Goal: Task Accomplishment & Management: Use online tool/utility

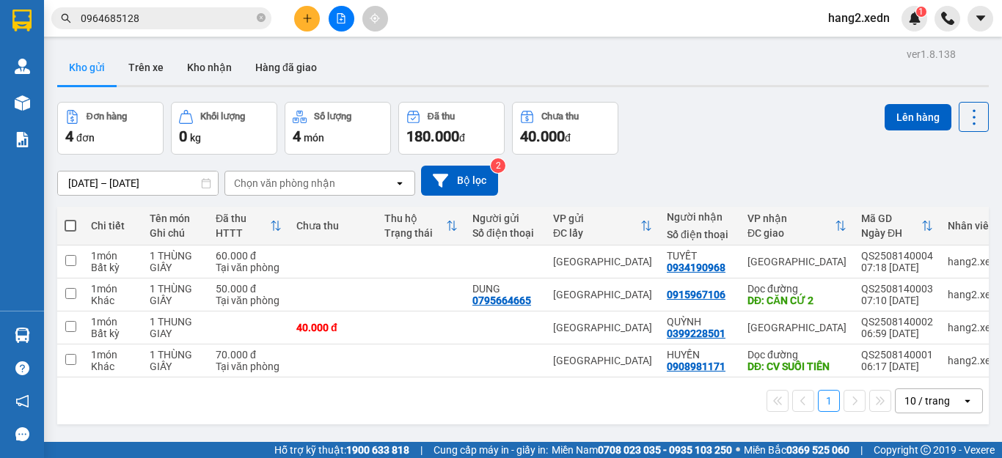
click at [70, 225] on span at bounding box center [71, 226] width 12 height 12
click at [70, 219] on input "checkbox" at bounding box center [70, 219] width 0 height 0
checkbox input "true"
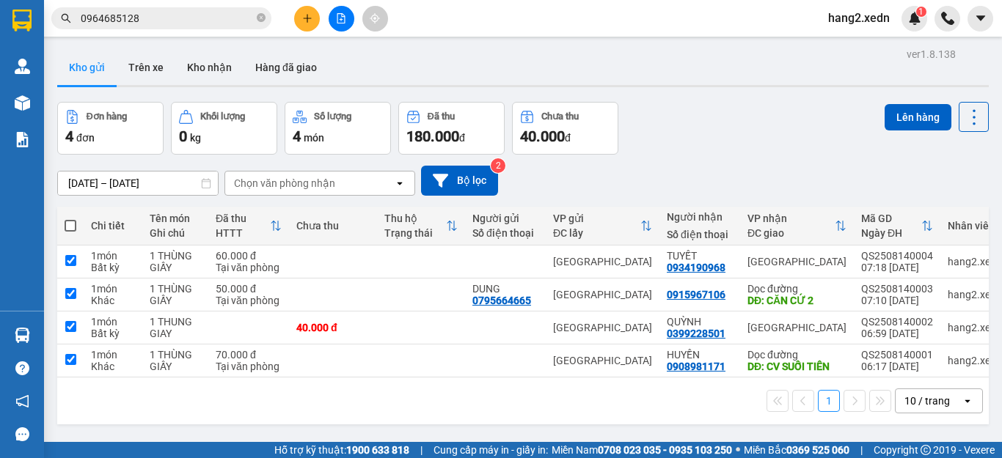
checkbox input "true"
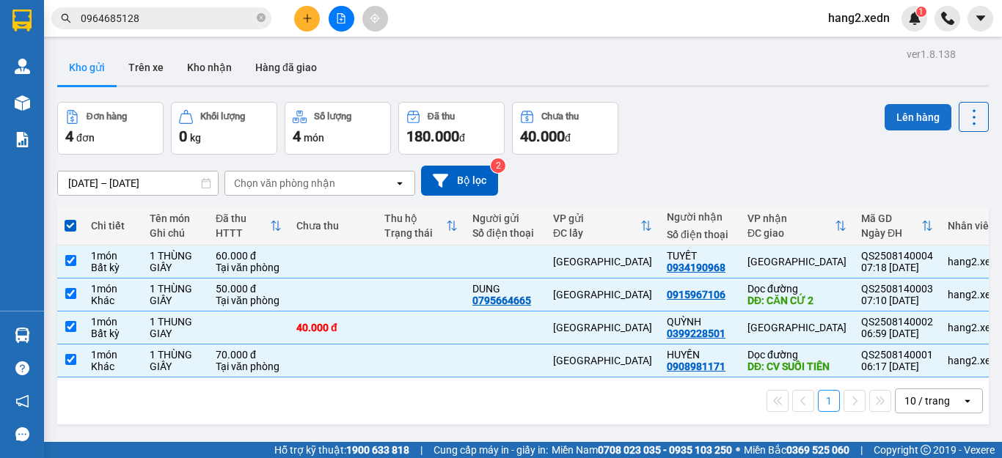
click at [916, 114] on button "Lên hàng" at bounding box center [918, 117] width 67 height 26
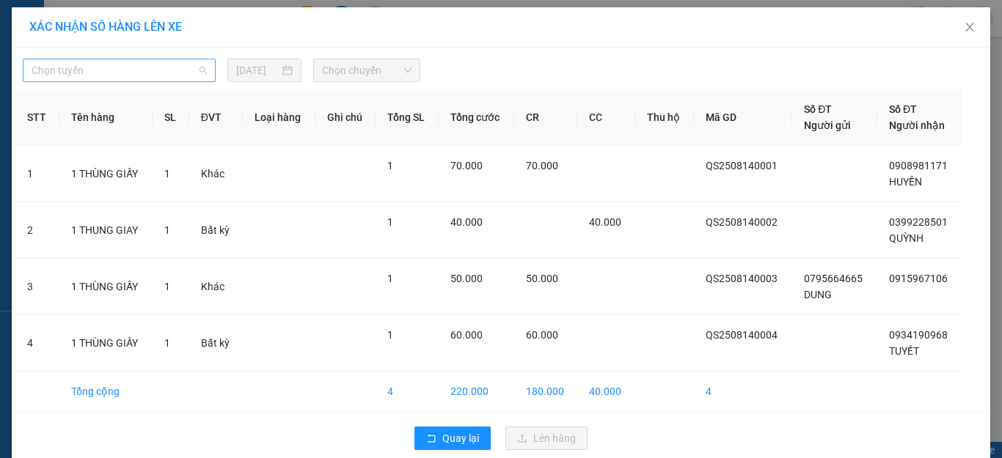
click at [116, 70] on span "Chọn tuyến" at bounding box center [119, 70] width 175 height 22
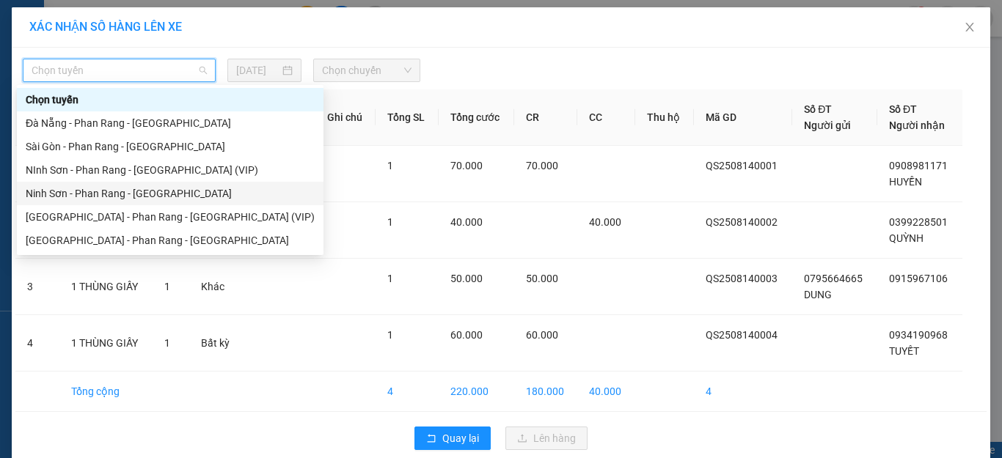
click at [92, 194] on div "Ninh Sơn - Phan Rang - [GEOGRAPHIC_DATA]" at bounding box center [170, 194] width 289 height 16
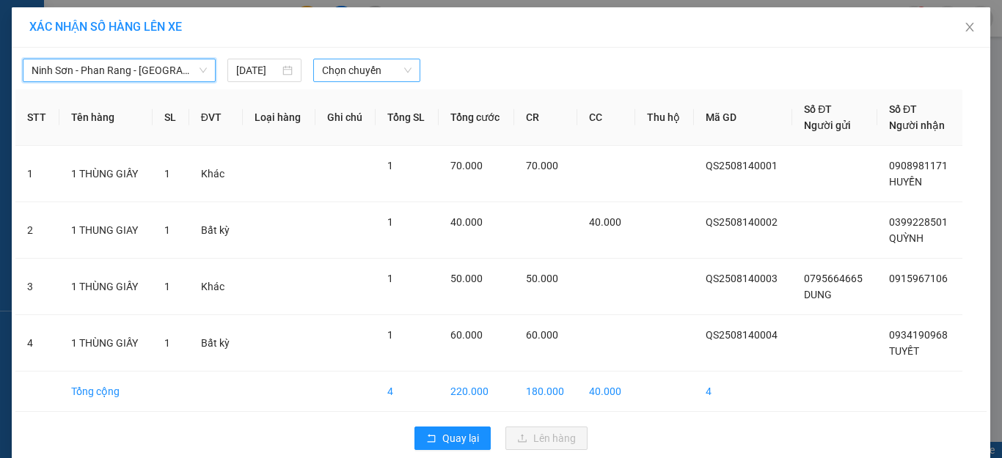
click at [359, 70] on span "Chọn chuyến" at bounding box center [367, 70] width 90 height 22
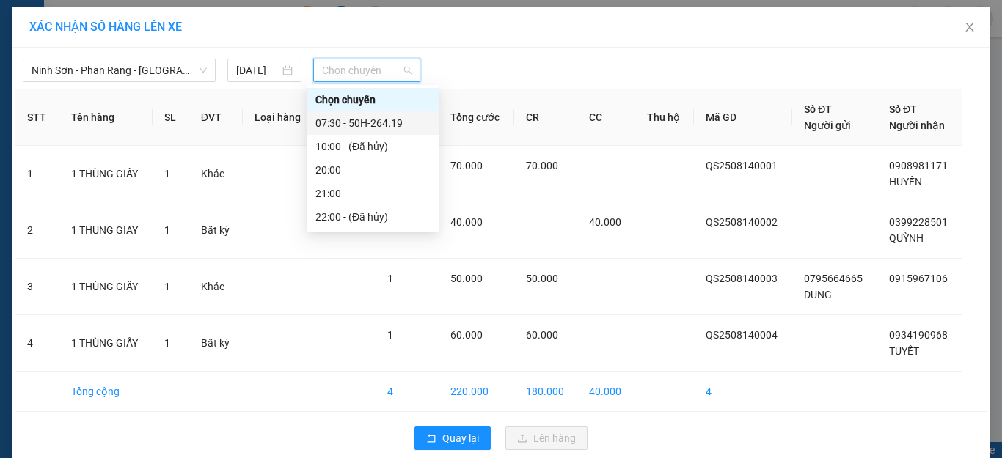
click at [368, 121] on div "07:30 - 50H-264.19" at bounding box center [372, 123] width 114 height 16
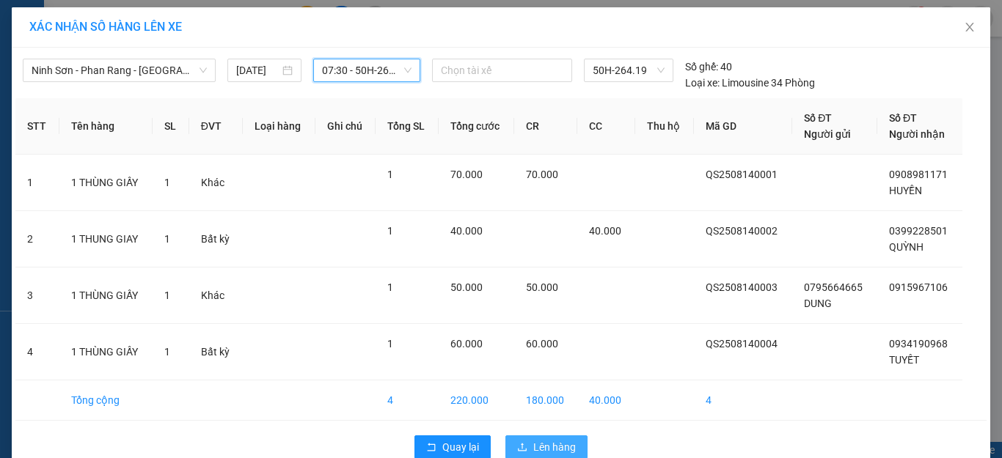
click at [548, 442] on span "Lên hàng" at bounding box center [554, 447] width 43 height 16
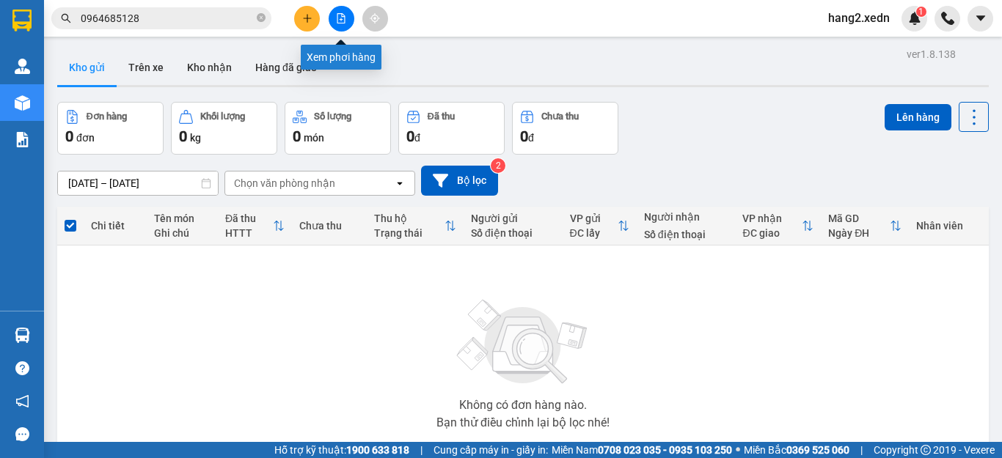
click at [340, 12] on button at bounding box center [342, 19] width 26 height 26
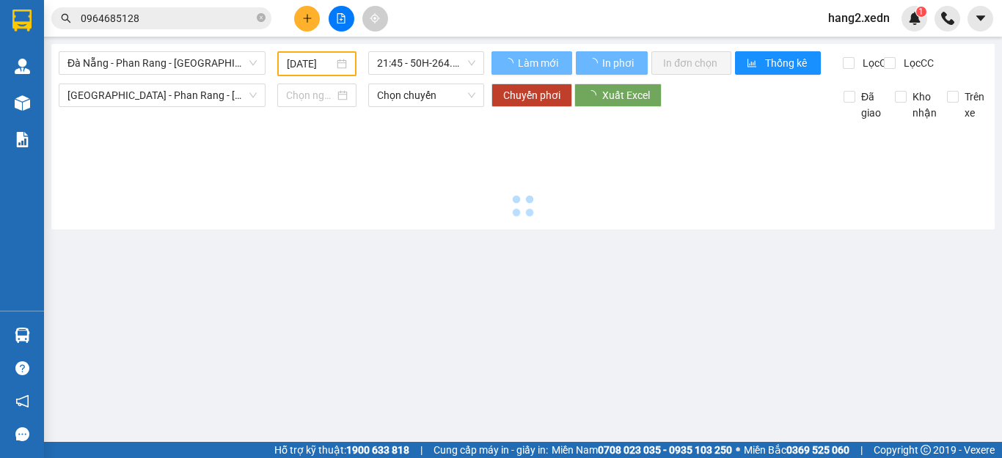
type input "[DATE]"
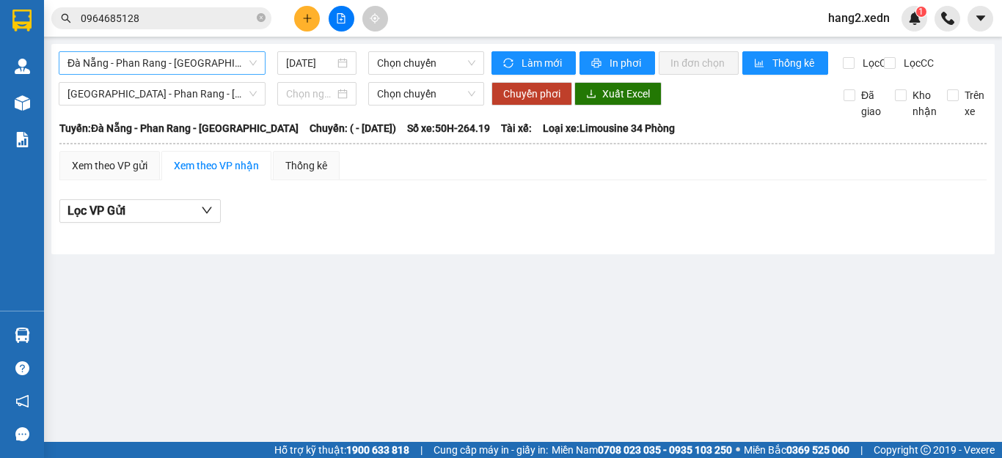
click at [136, 57] on span "Đà Nẵng - Phan Rang - [GEOGRAPHIC_DATA]" at bounding box center [161, 63] width 189 height 22
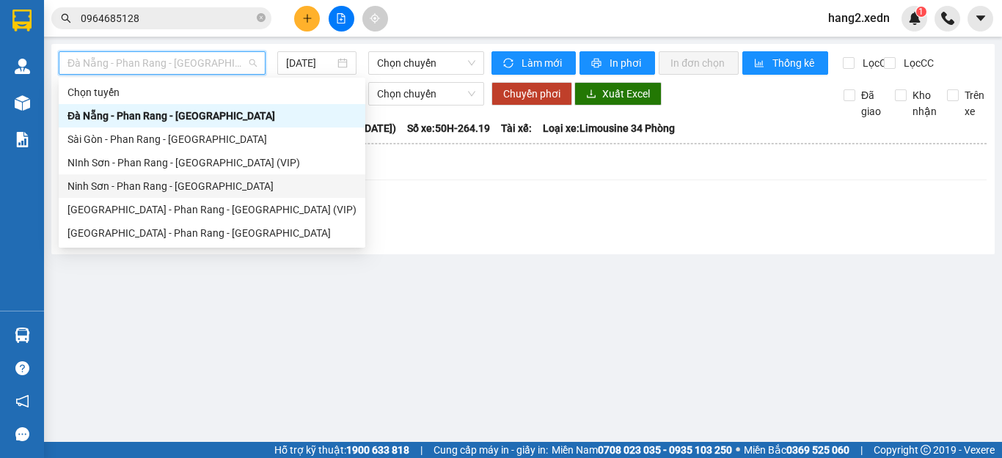
click at [129, 180] on div "Ninh Sơn - Phan Rang - [GEOGRAPHIC_DATA]" at bounding box center [211, 186] width 289 height 16
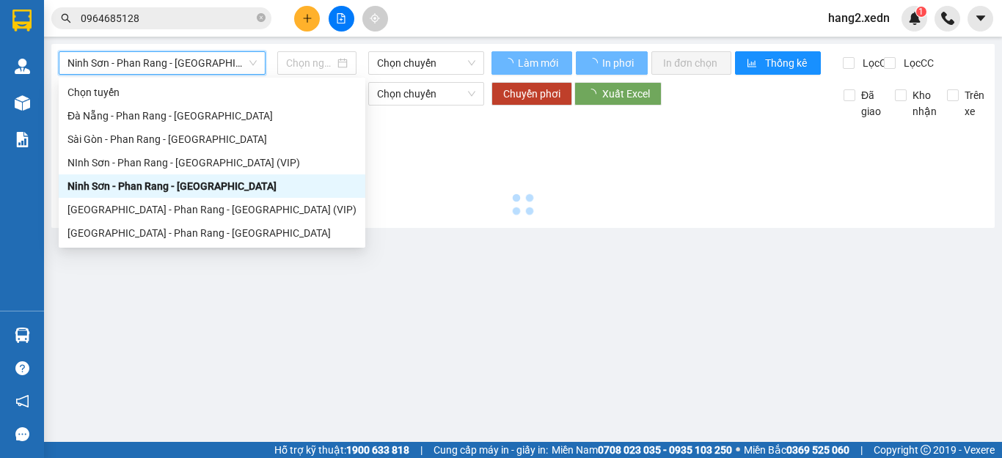
type input "[DATE]"
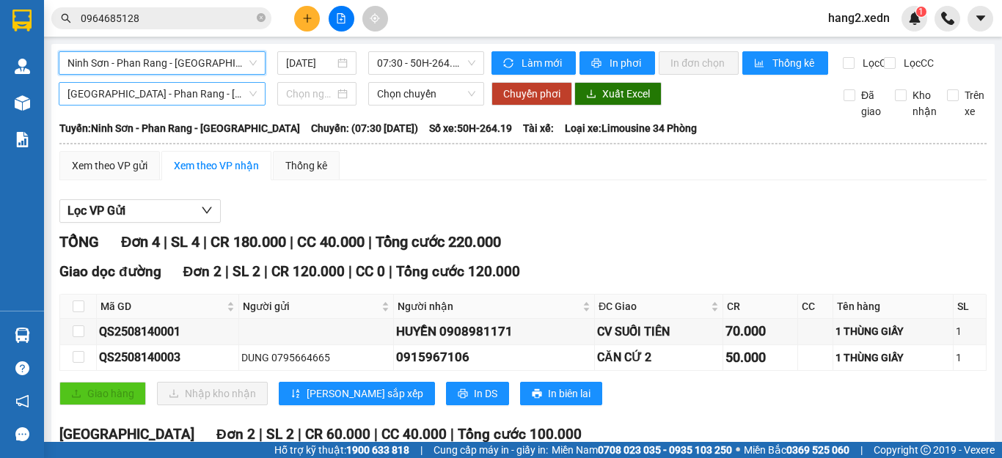
click at [173, 103] on span "[GEOGRAPHIC_DATA] - Phan Rang - [GEOGRAPHIC_DATA]" at bounding box center [161, 94] width 189 height 22
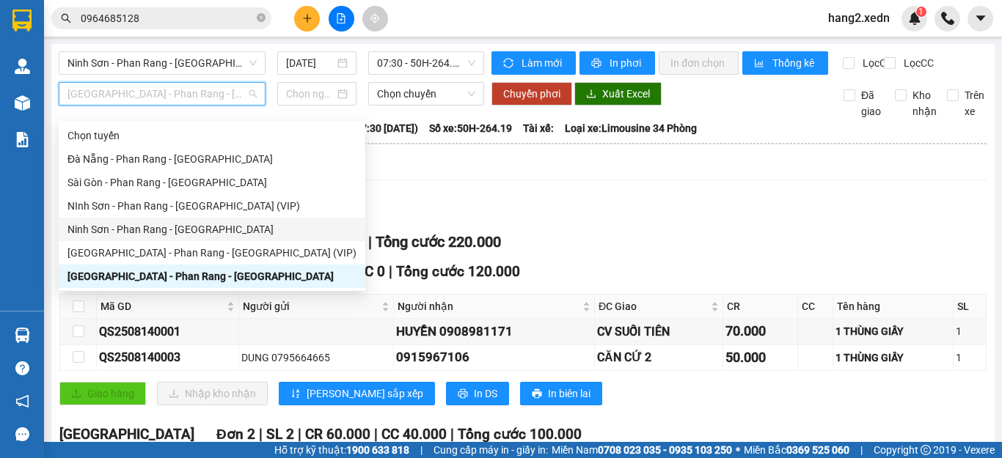
click at [145, 223] on div "Ninh Sơn - Phan Rang - [GEOGRAPHIC_DATA]" at bounding box center [211, 230] width 289 height 16
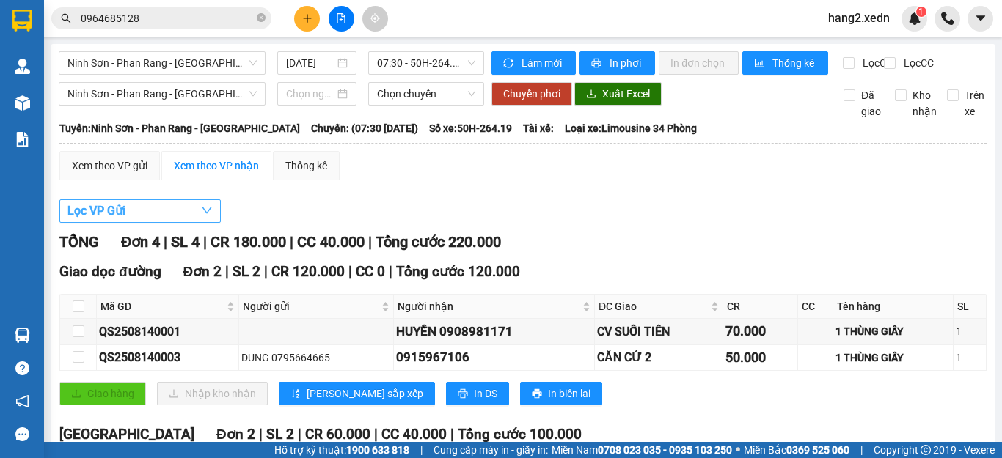
click at [87, 220] on span "Lọc VP Gửi" at bounding box center [96, 211] width 58 height 18
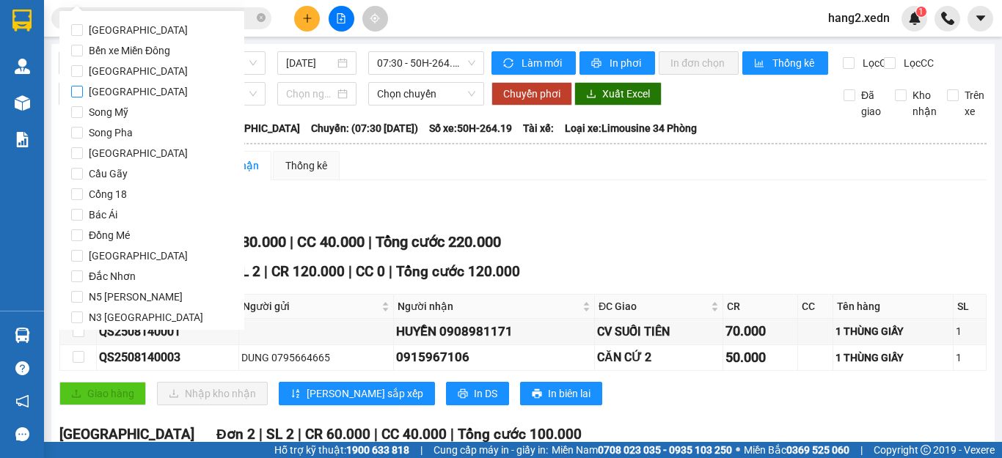
click at [81, 91] on input "[GEOGRAPHIC_DATA]" at bounding box center [77, 92] width 12 height 12
checkbox input "true"
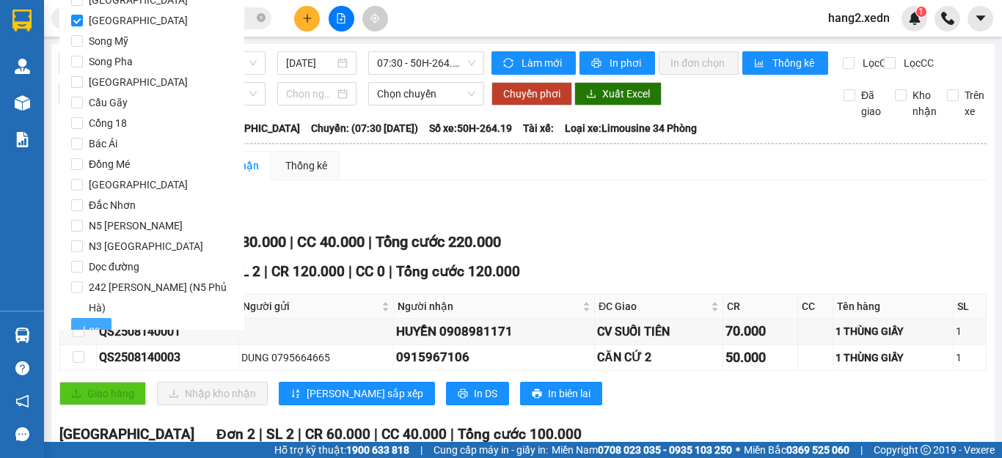
click at [88, 322] on span "Lọc" at bounding box center [91, 330] width 17 height 16
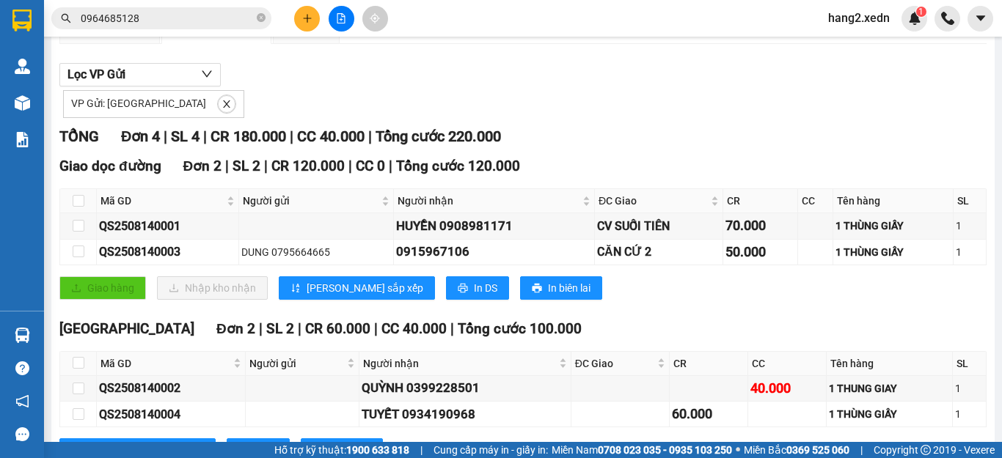
scroll to position [0, 0]
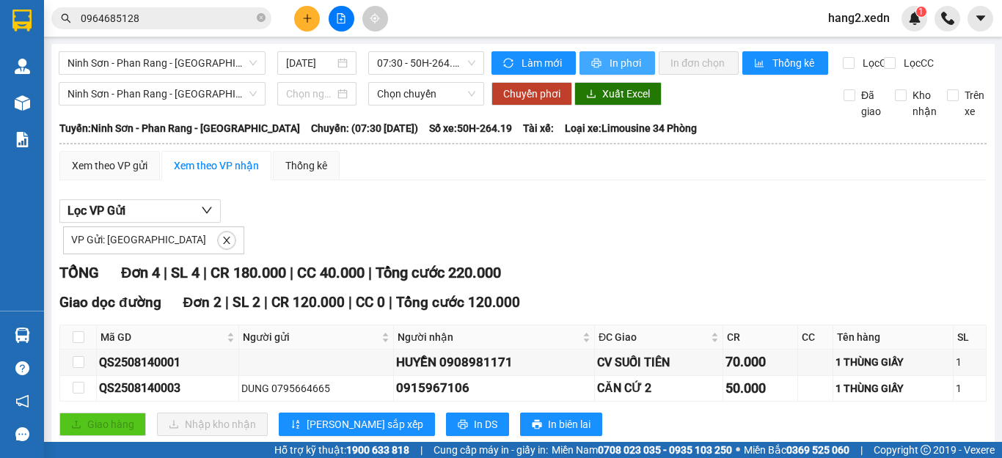
click at [618, 62] on span "In phơi" at bounding box center [627, 63] width 34 height 16
